Goal: Information Seeking & Learning: Learn about a topic

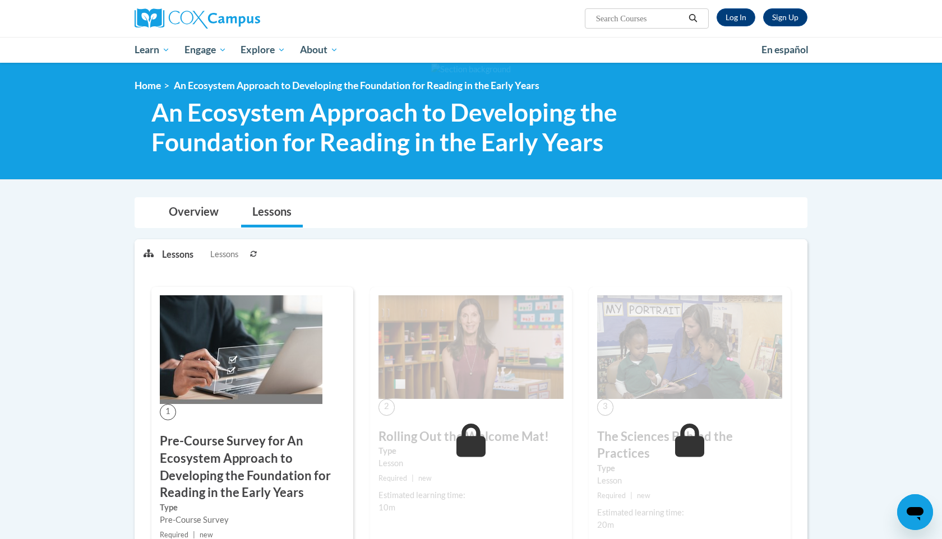
click at [240, 348] on img at bounding box center [241, 349] width 163 height 109
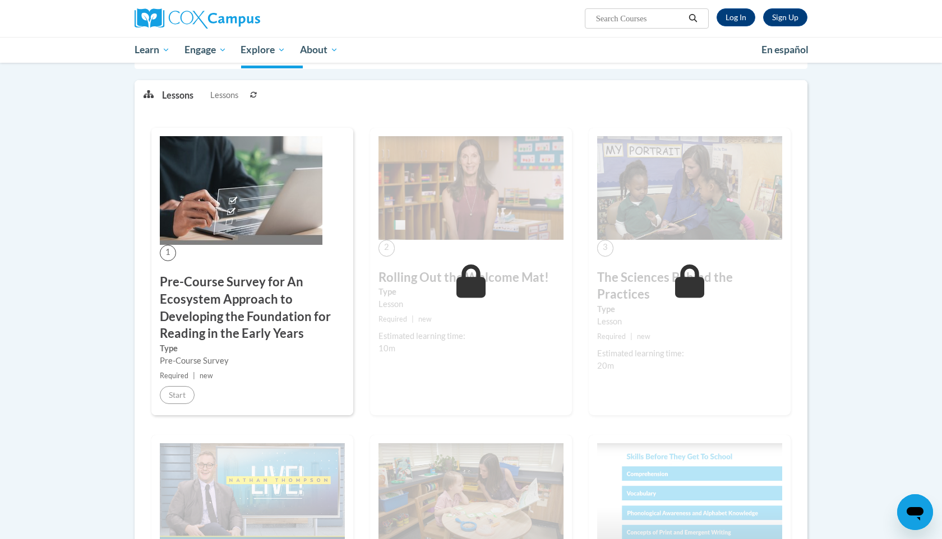
scroll to position [160, 0]
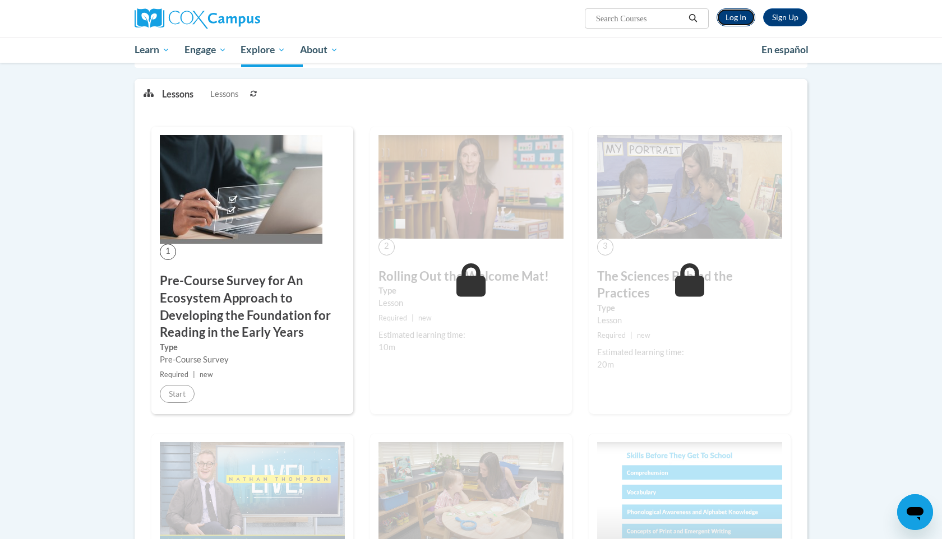
click at [747, 18] on link "Log In" at bounding box center [735, 17] width 39 height 18
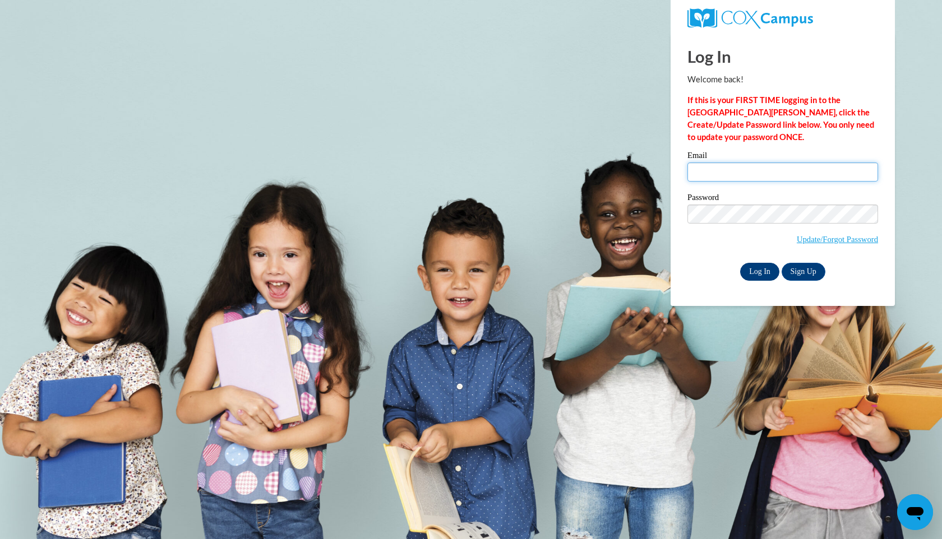
type input "kim.thekatwalk@gmail.com"
click at [762, 269] on input "Log In" at bounding box center [759, 272] width 39 height 18
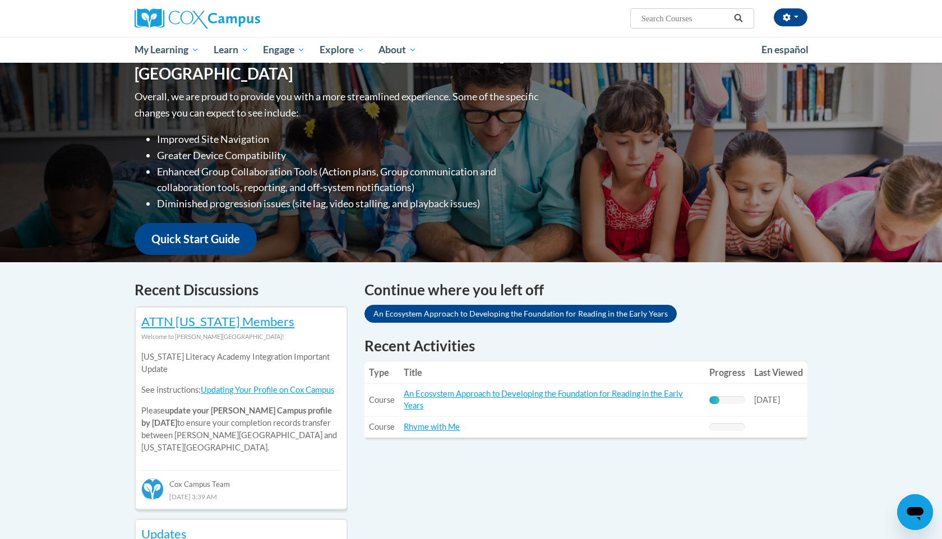
scroll to position [158, 0]
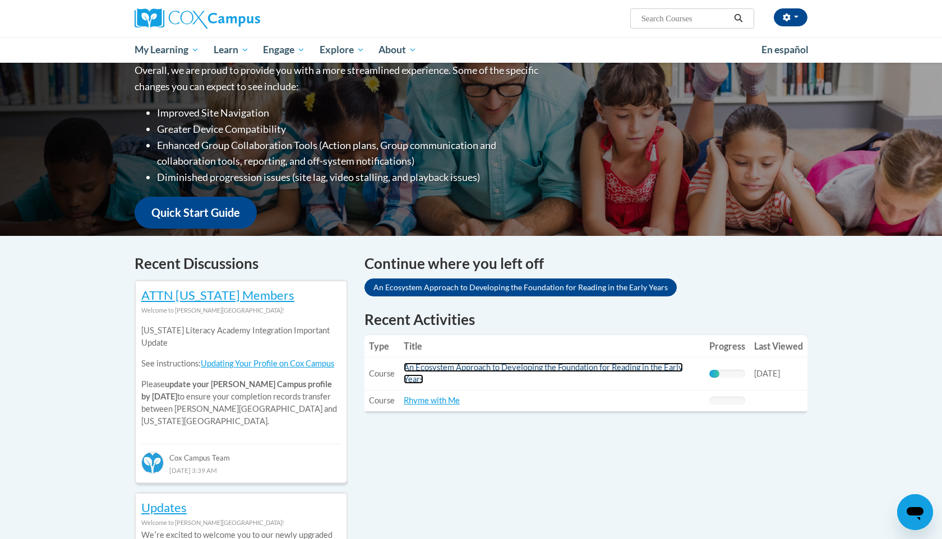
click at [488, 367] on link "An Ecosystem Approach to Developing the Foundation for Reading in the Early Yea…" at bounding box center [543, 373] width 279 height 21
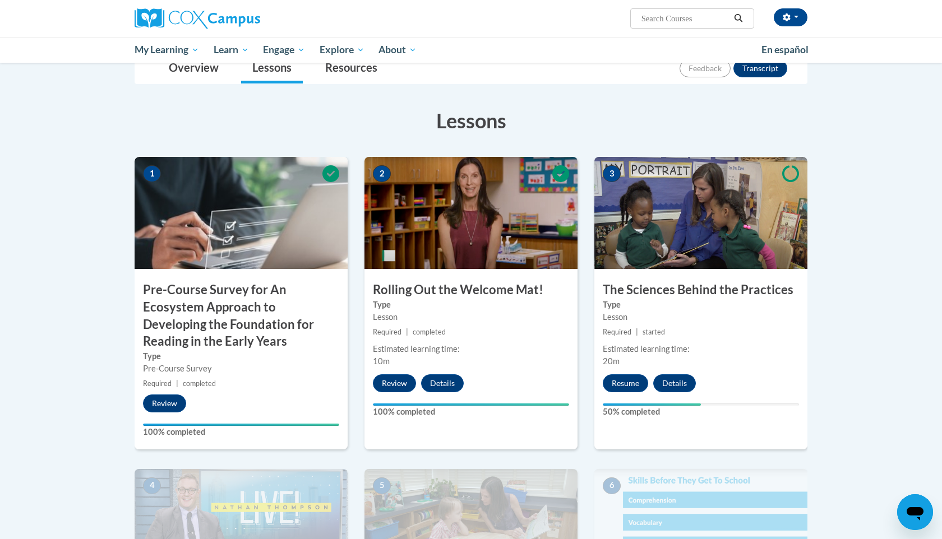
scroll to position [160, 0]
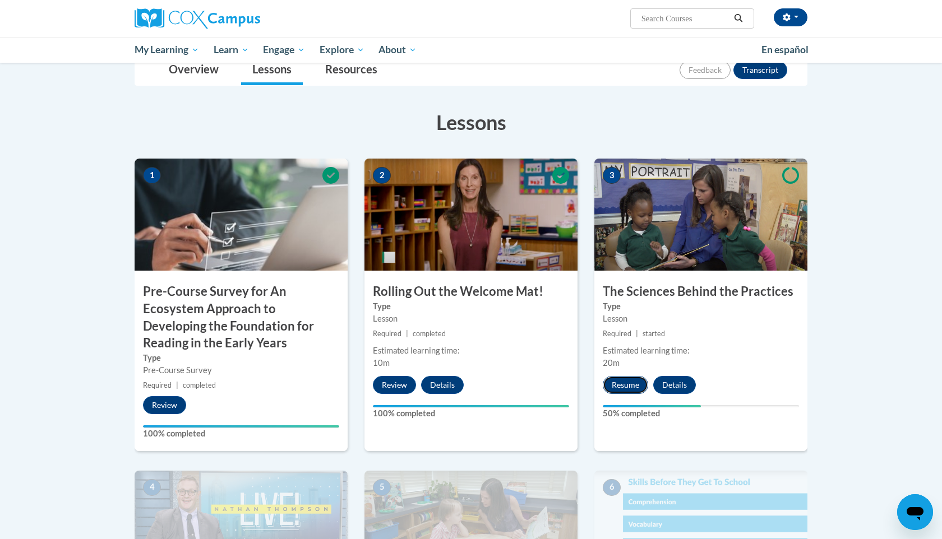
click at [632, 387] on button "Resume" at bounding box center [625, 385] width 45 height 18
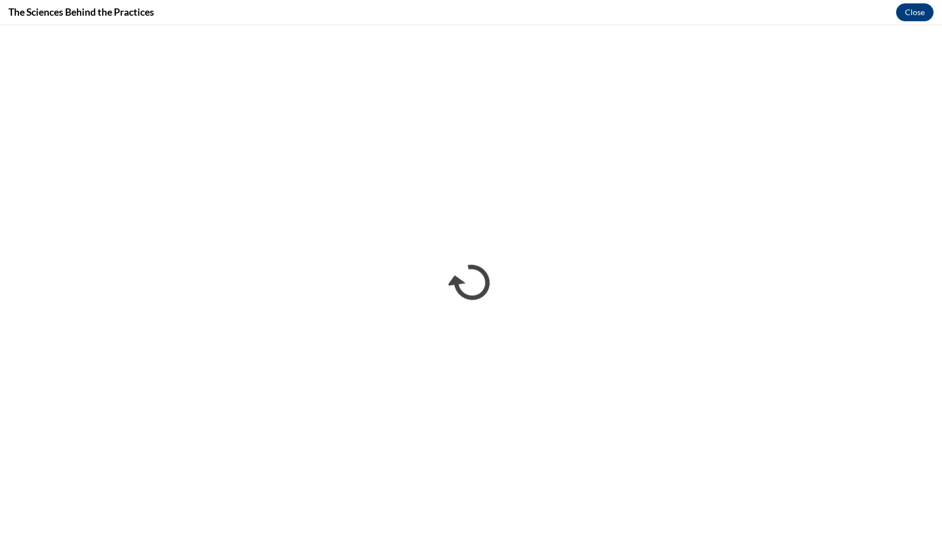
scroll to position [0, 0]
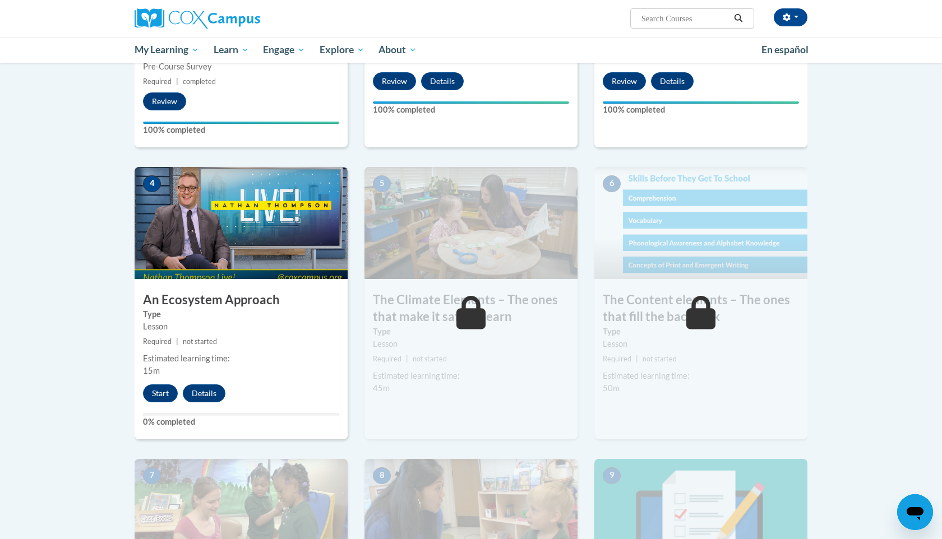
scroll to position [466, 0]
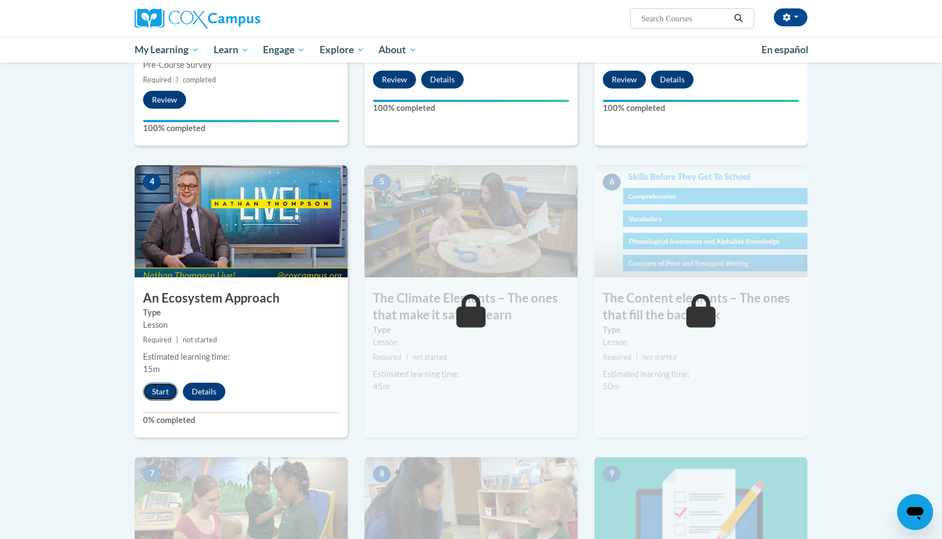
click at [165, 390] on button "Start" at bounding box center [160, 392] width 35 height 18
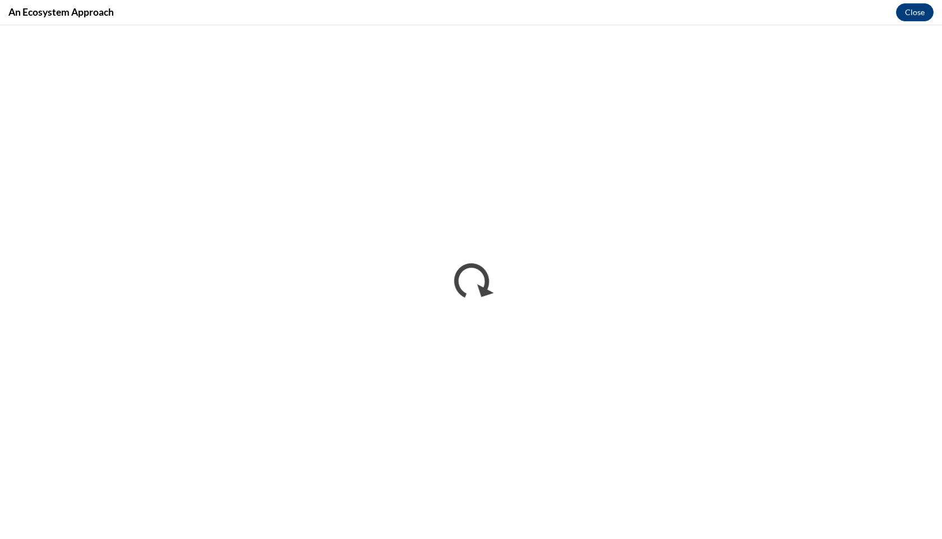
scroll to position [0, 0]
